Goal: Find specific fact: Find specific fact

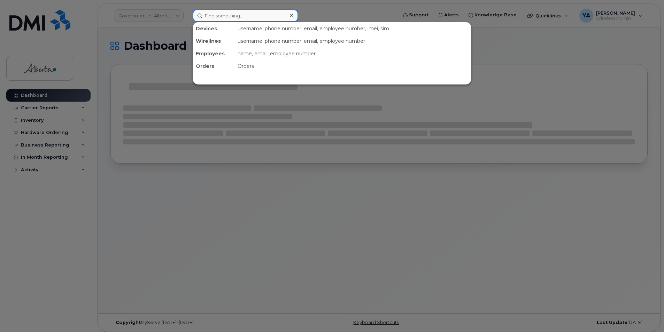
click at [234, 14] on input at bounding box center [246, 15] width 106 height 13
paste input "5873347650"
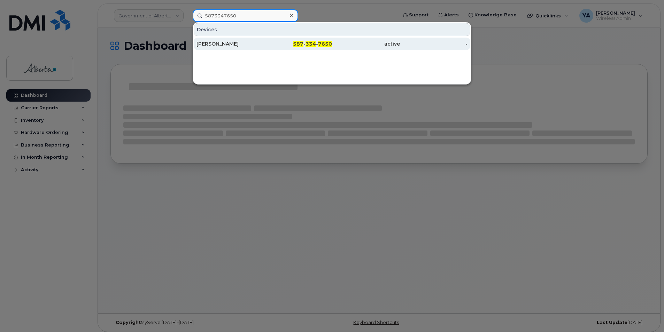
type input "5873347650"
click at [217, 40] on div "[PERSON_NAME]" at bounding box center [230, 44] width 68 height 13
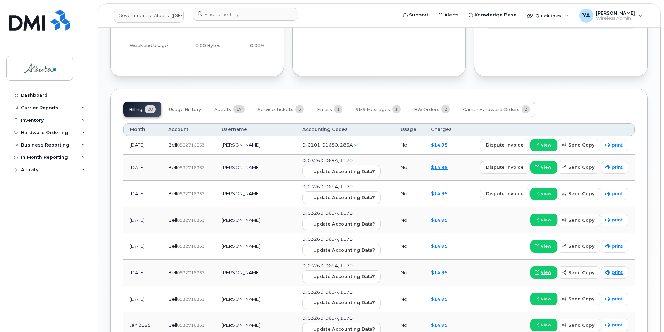
scroll to position [627, 0]
